Goal: Entertainment & Leisure: Consume media (video, audio)

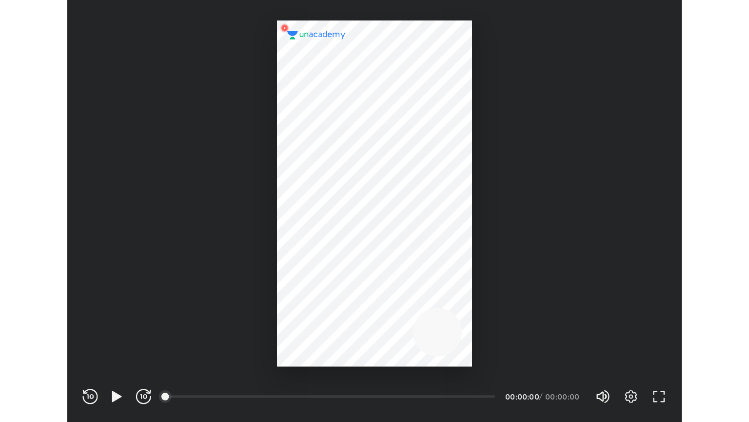
scroll to position [323, 472]
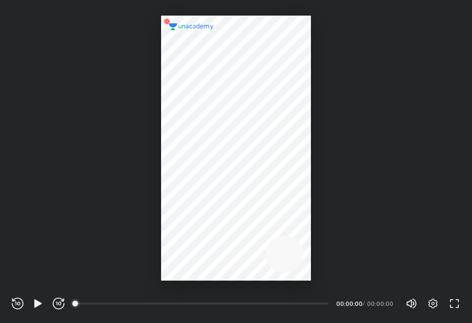
click at [447, 301] on div "Settings FULL SCREEN (F)" at bounding box center [438, 304] width 43 height 12
click at [453, 306] on icon "button" at bounding box center [454, 304] width 12 height 12
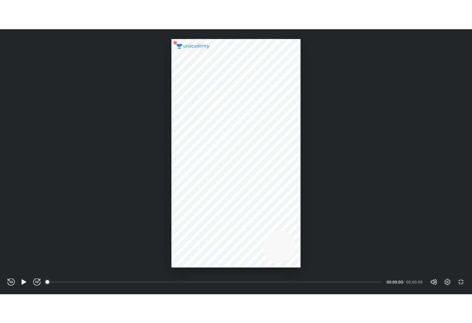
scroll to position [422, 749]
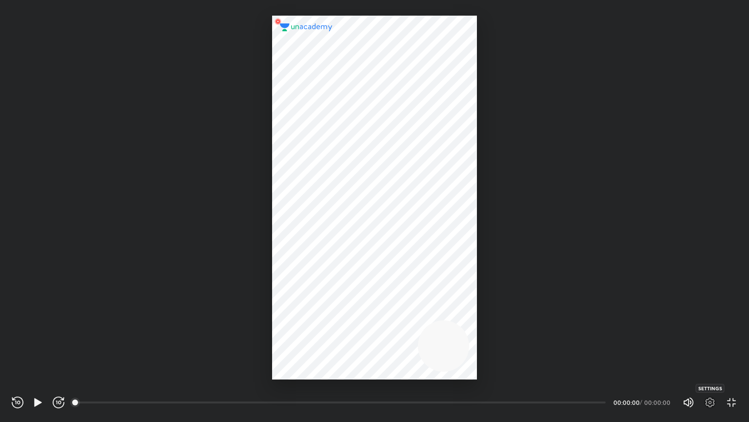
click at [471, 323] on icon "button" at bounding box center [711, 402] width 12 height 12
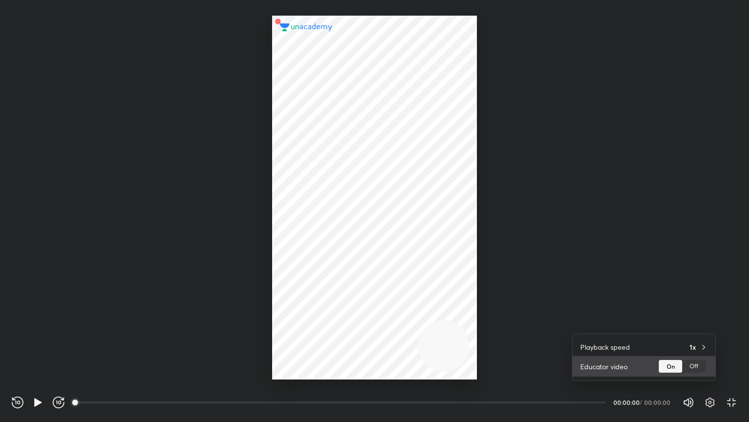
click at [471, 323] on div "Off" at bounding box center [694, 366] width 23 height 13
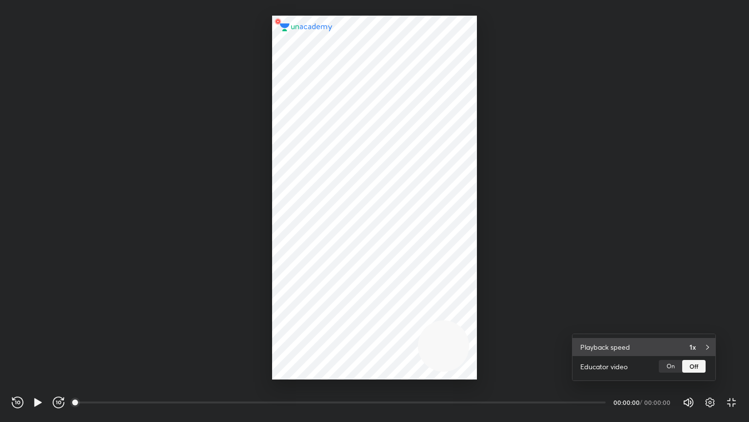
click at [471, 323] on div "Playback speed 1x" at bounding box center [644, 347] width 143 height 18
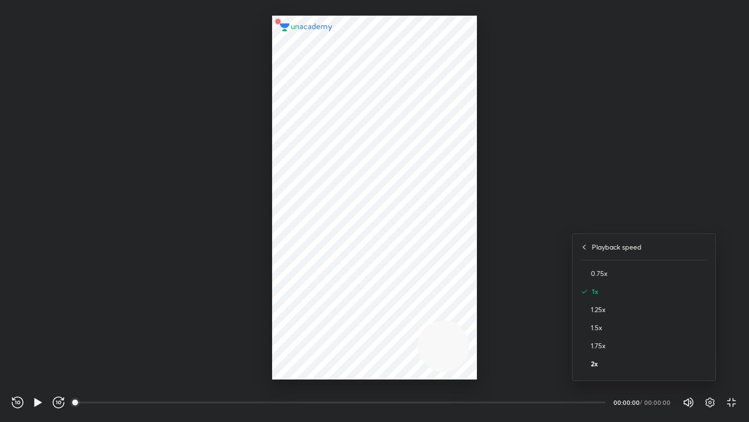
click at [471, 323] on h4 "2x" at bounding box center [649, 363] width 117 height 10
click at [471, 286] on div at bounding box center [374, 211] width 749 height 422
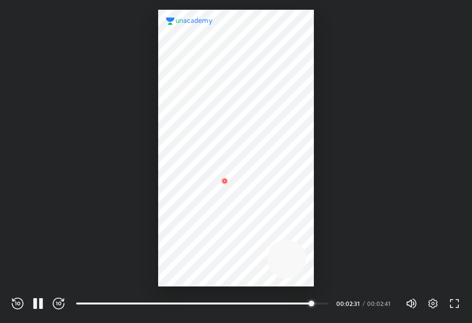
scroll to position [323, 472]
click at [265, 302] on div at bounding box center [264, 304] width 8 height 8
